Goal: Navigation & Orientation: Find specific page/section

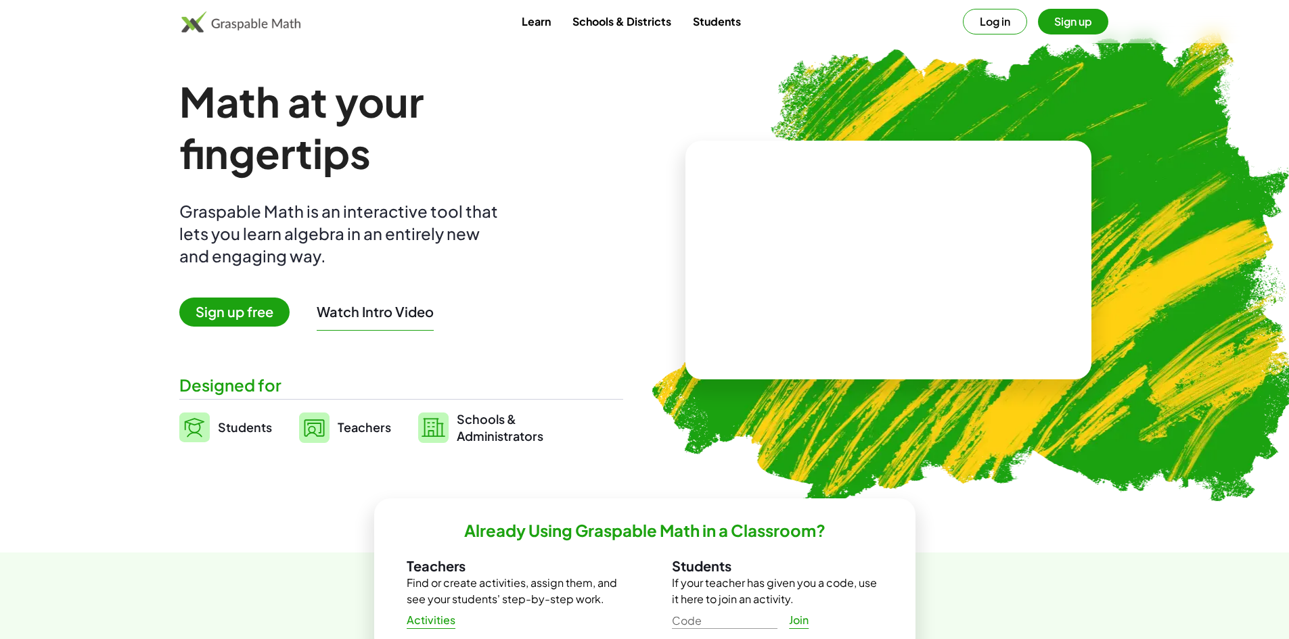
click at [279, 20] on img at bounding box center [241, 22] width 120 height 22
click at [239, 426] on span "Students" at bounding box center [245, 427] width 54 height 16
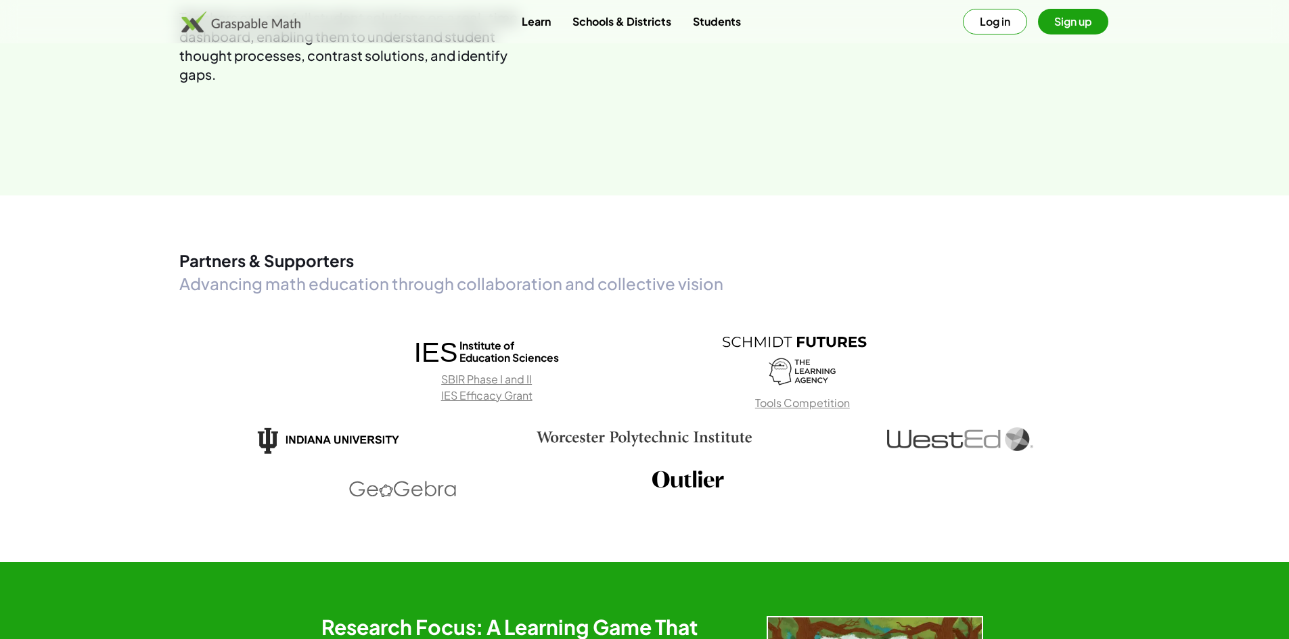
scroll to position [2885, 0]
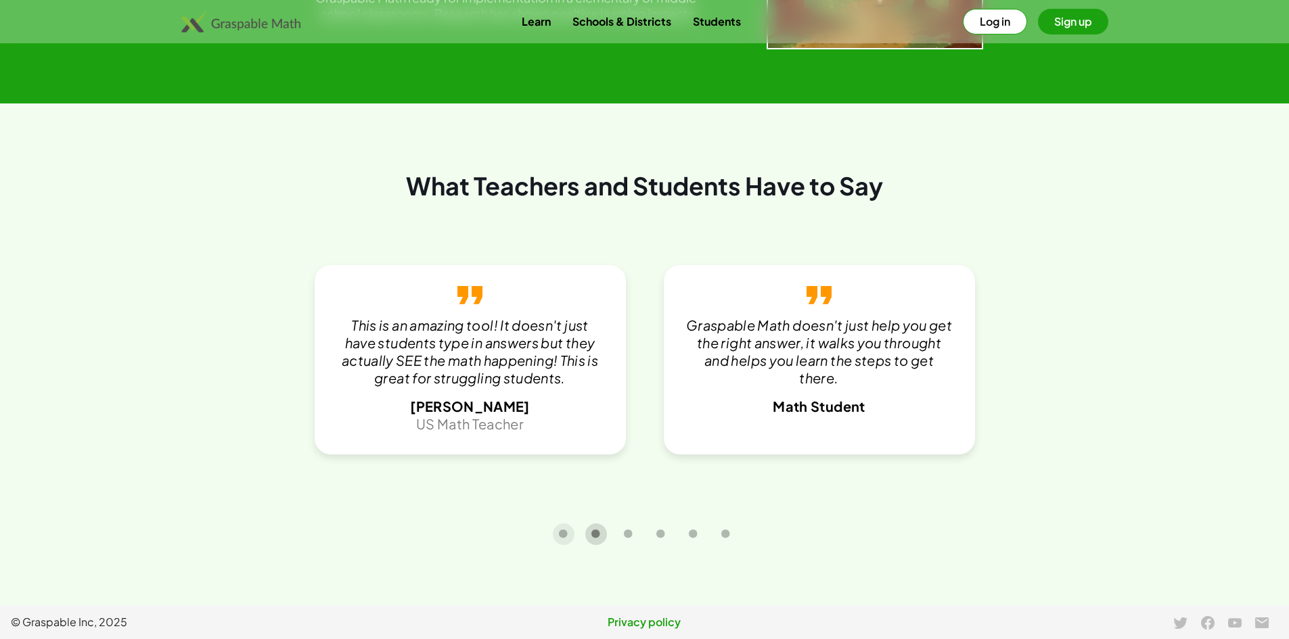
click at [599, 540] on button "Carousel slide 2 of 6" at bounding box center [596, 535] width 22 height 22
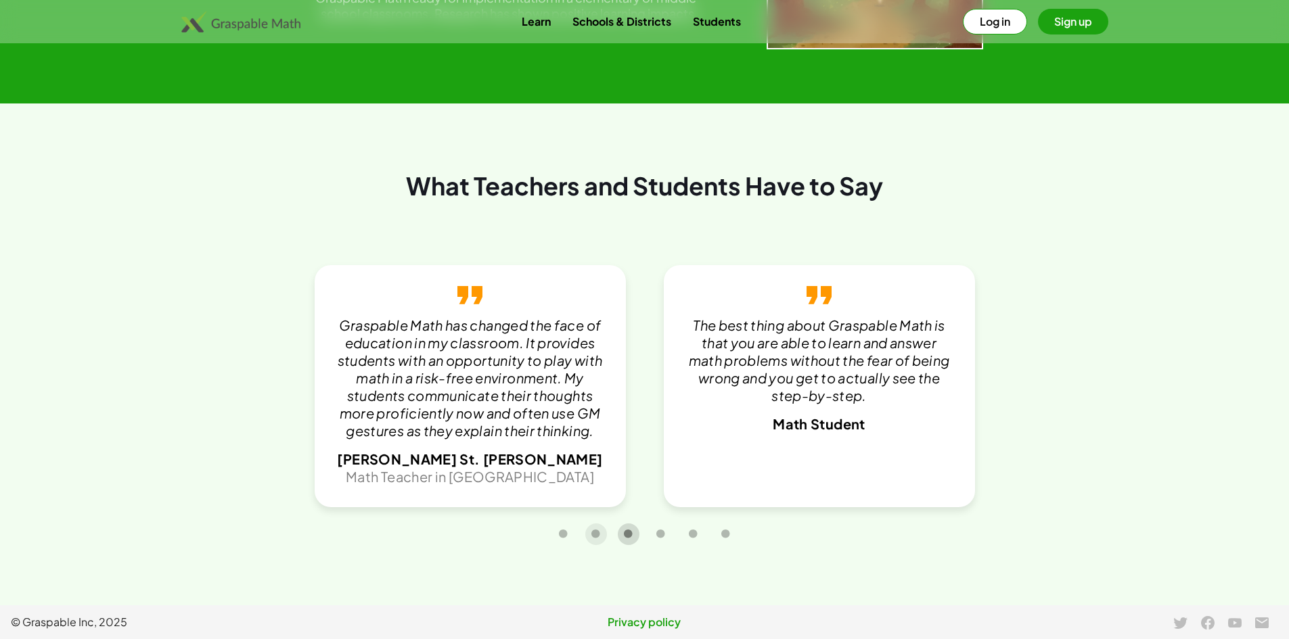
click at [634, 536] on button "Carousel slide 3 of 6" at bounding box center [629, 535] width 22 height 22
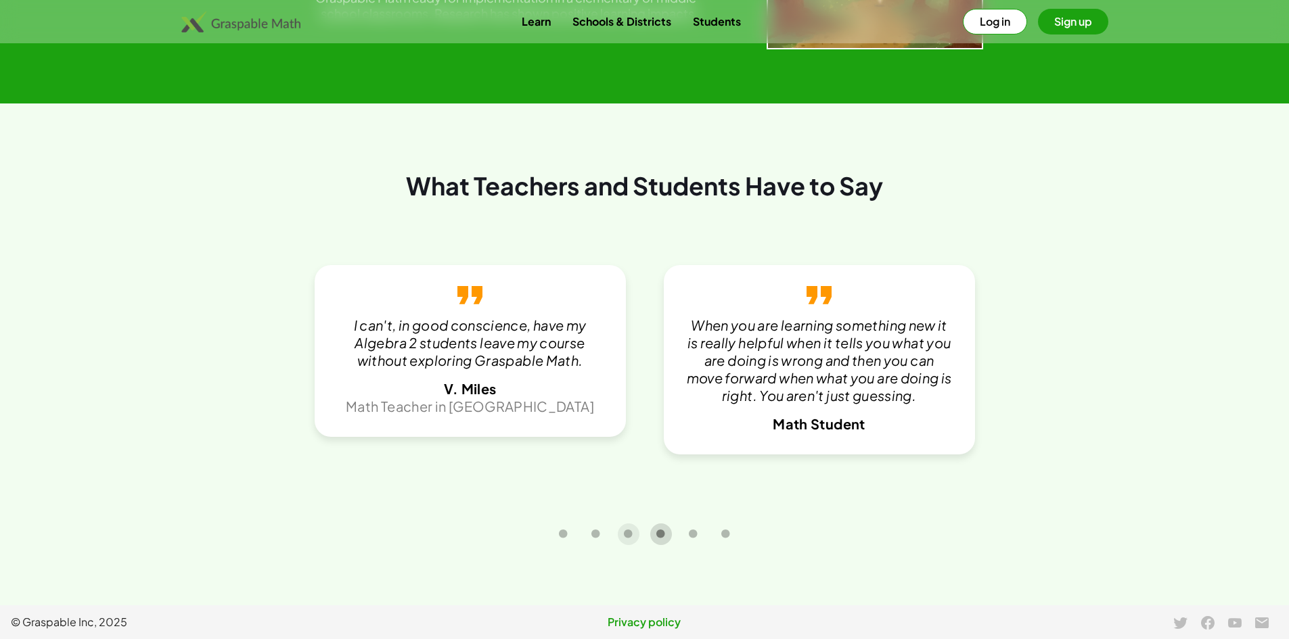
click at [659, 536] on icon "Carousel slide 4 of 6" at bounding box center [660, 534] width 10 height 10
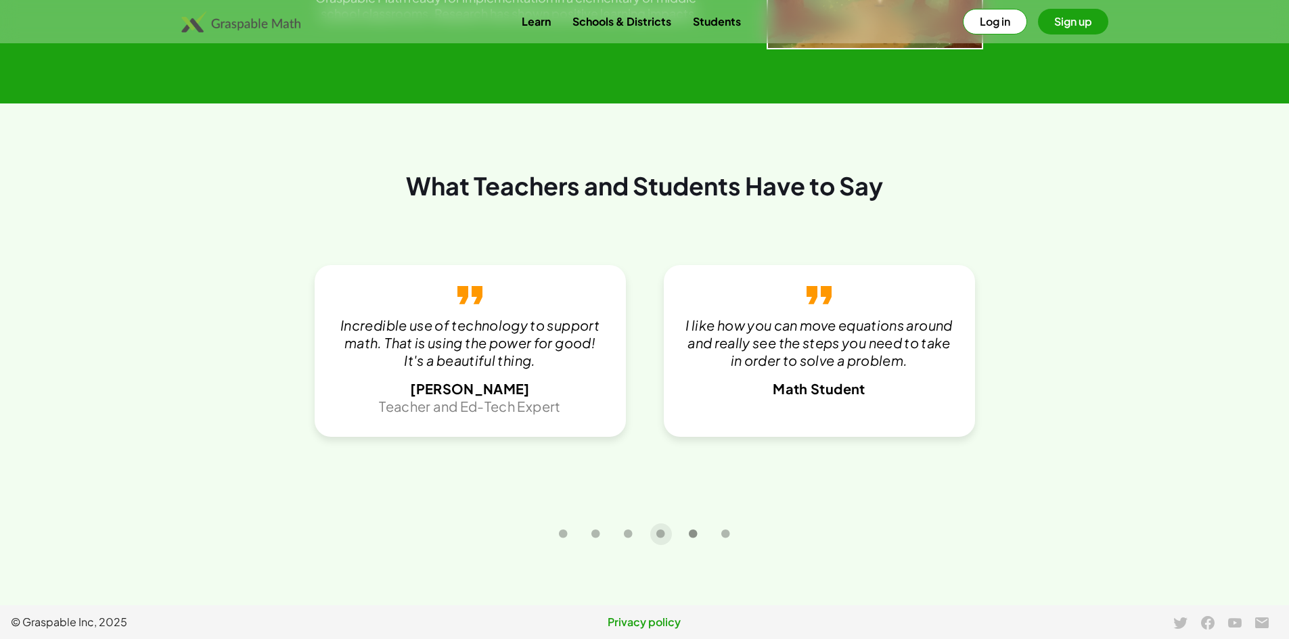
click at [687, 536] on button "Carousel slide 5 of 6" at bounding box center [693, 535] width 22 height 22
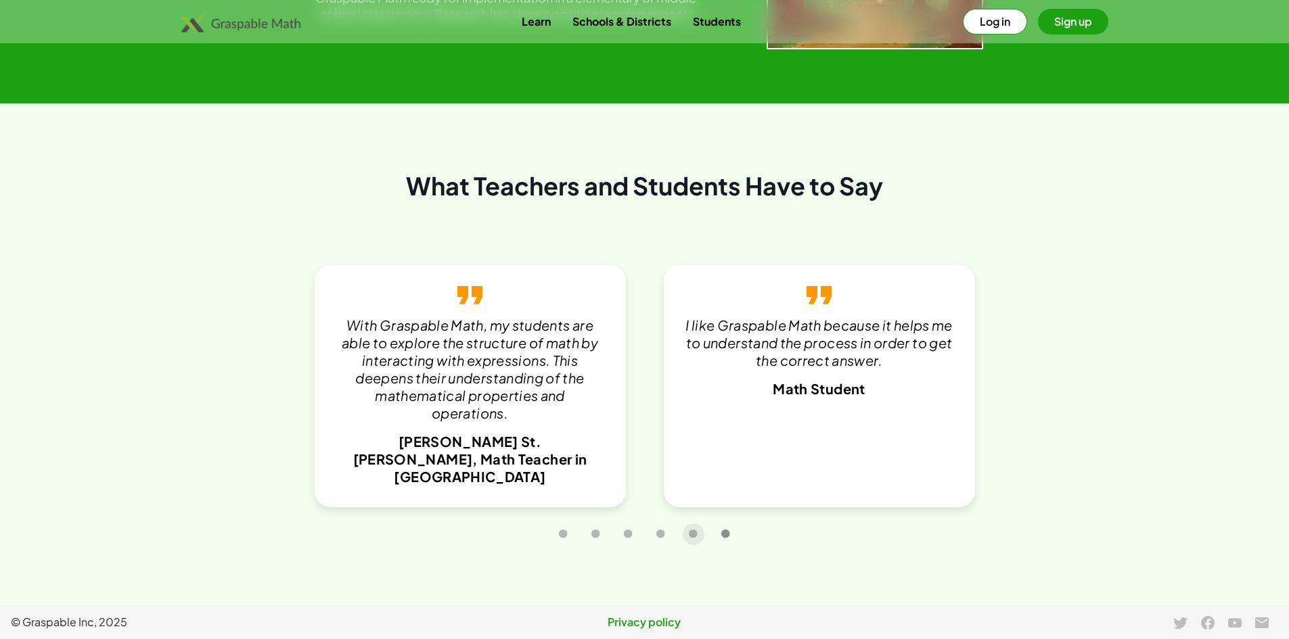
click at [726, 533] on icon "Carousel slide 6 of 6" at bounding box center [725, 534] width 10 height 10
